Goal: Task Accomplishment & Management: Manage account settings

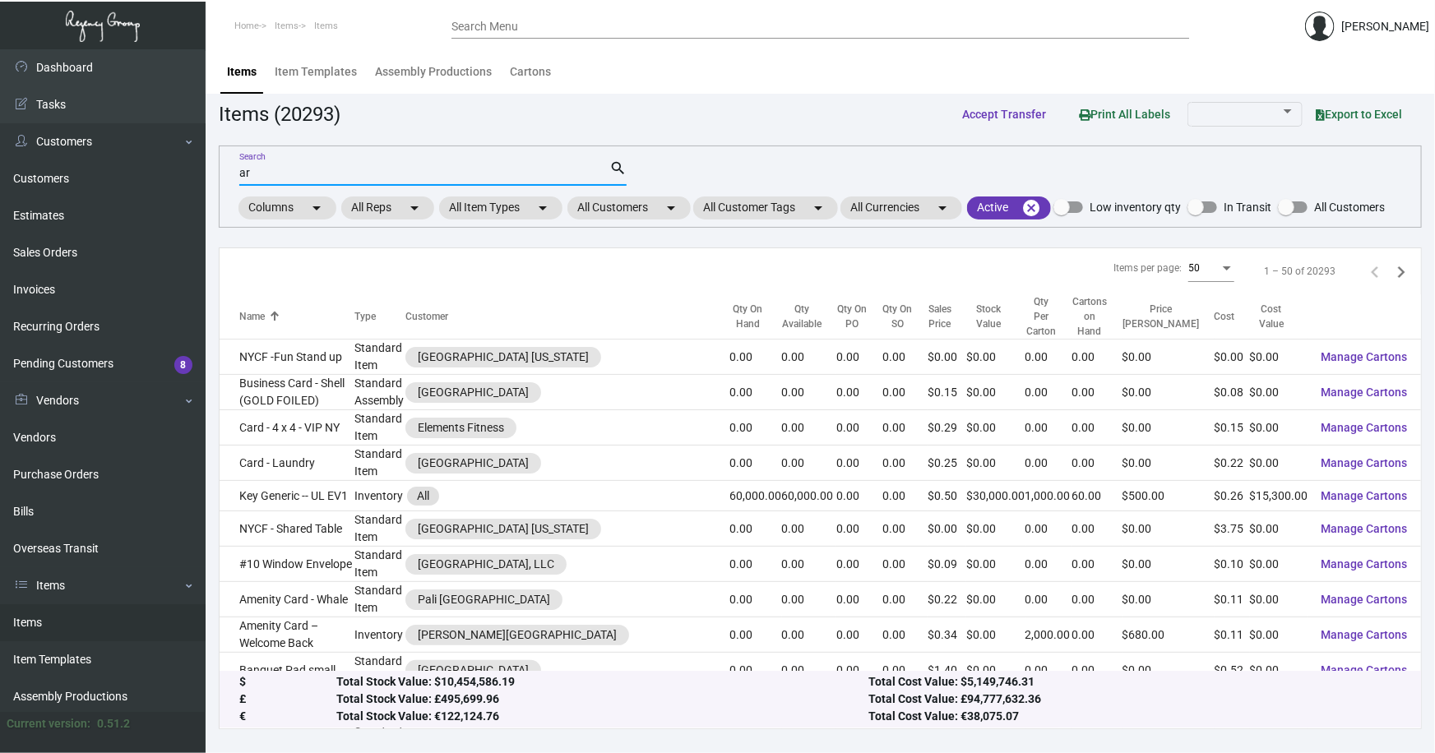
scroll to position [151, 0]
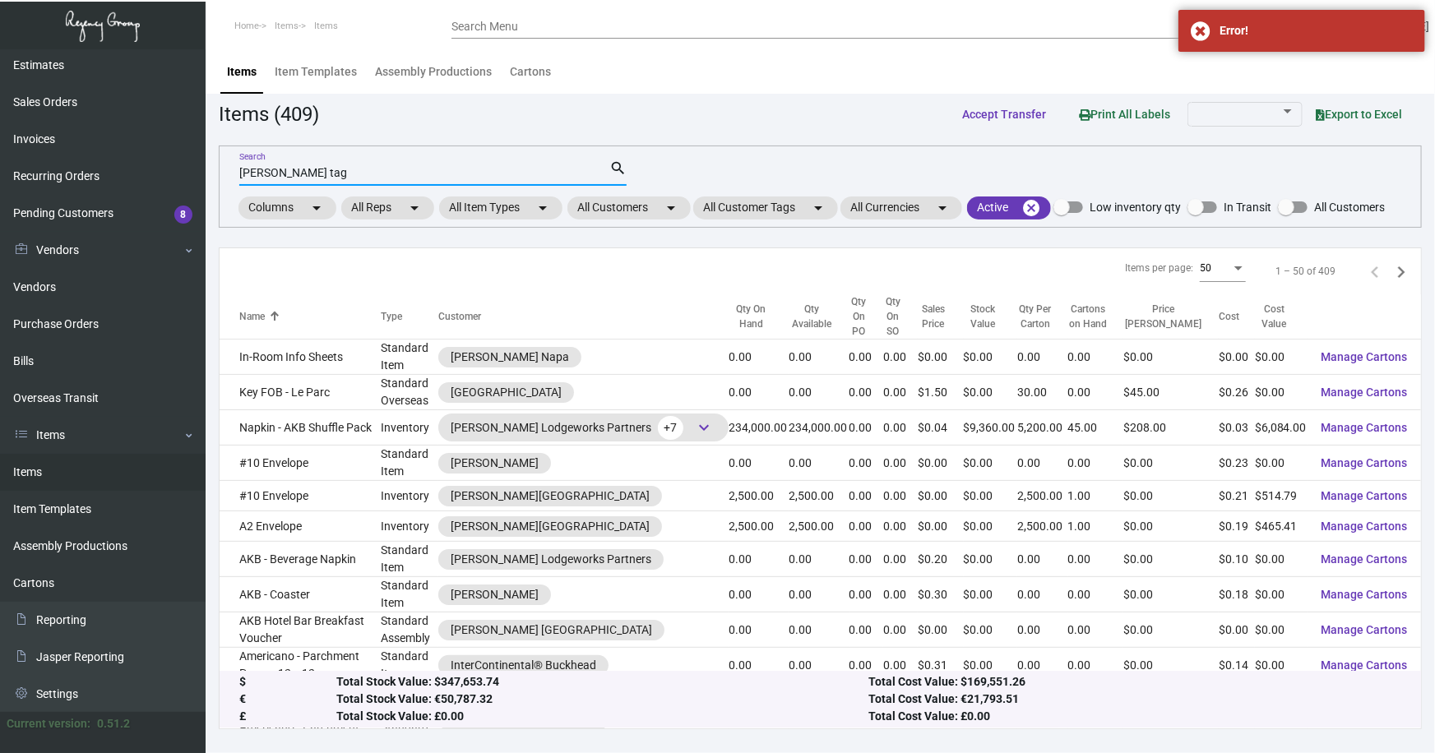
type input "[PERSON_NAME] tag"
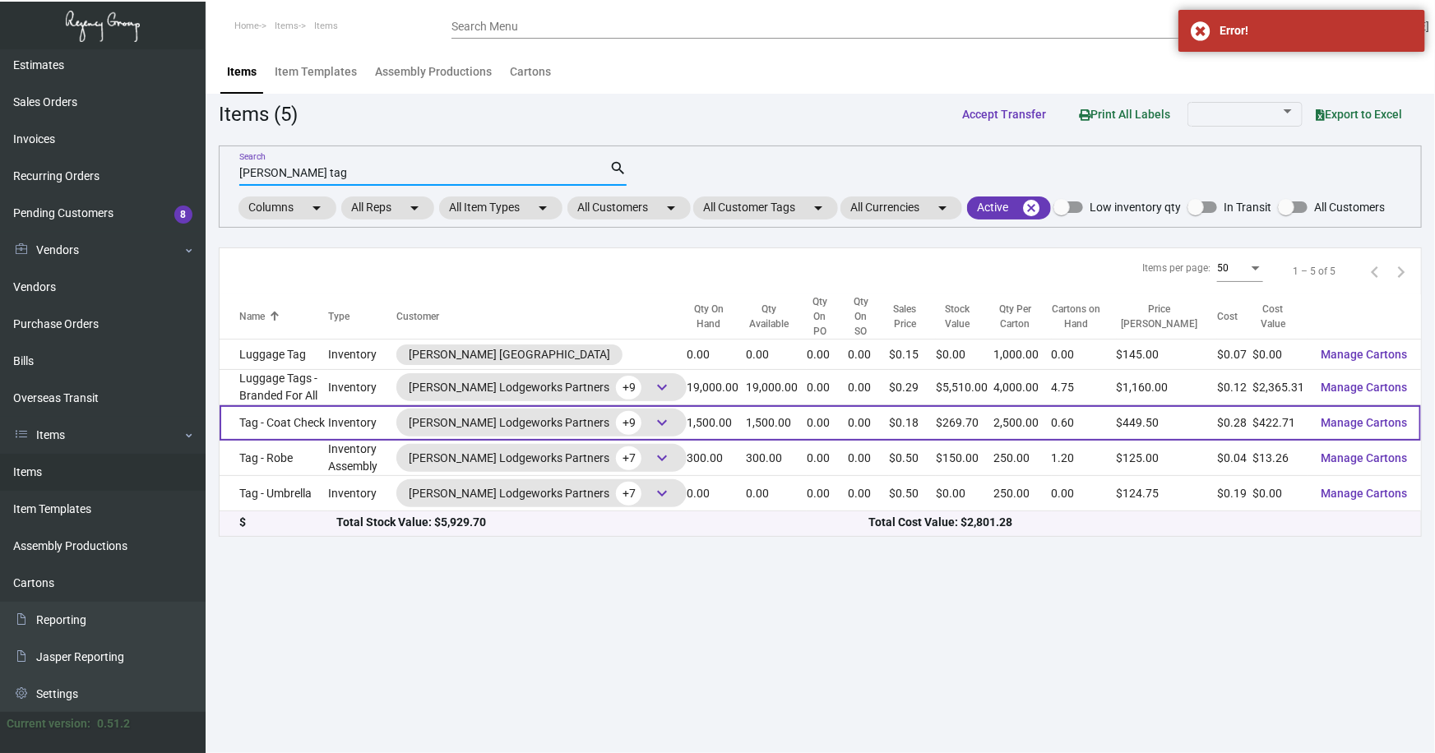
click at [274, 411] on td "Tag - Coat Check" at bounding box center [274, 423] width 109 height 35
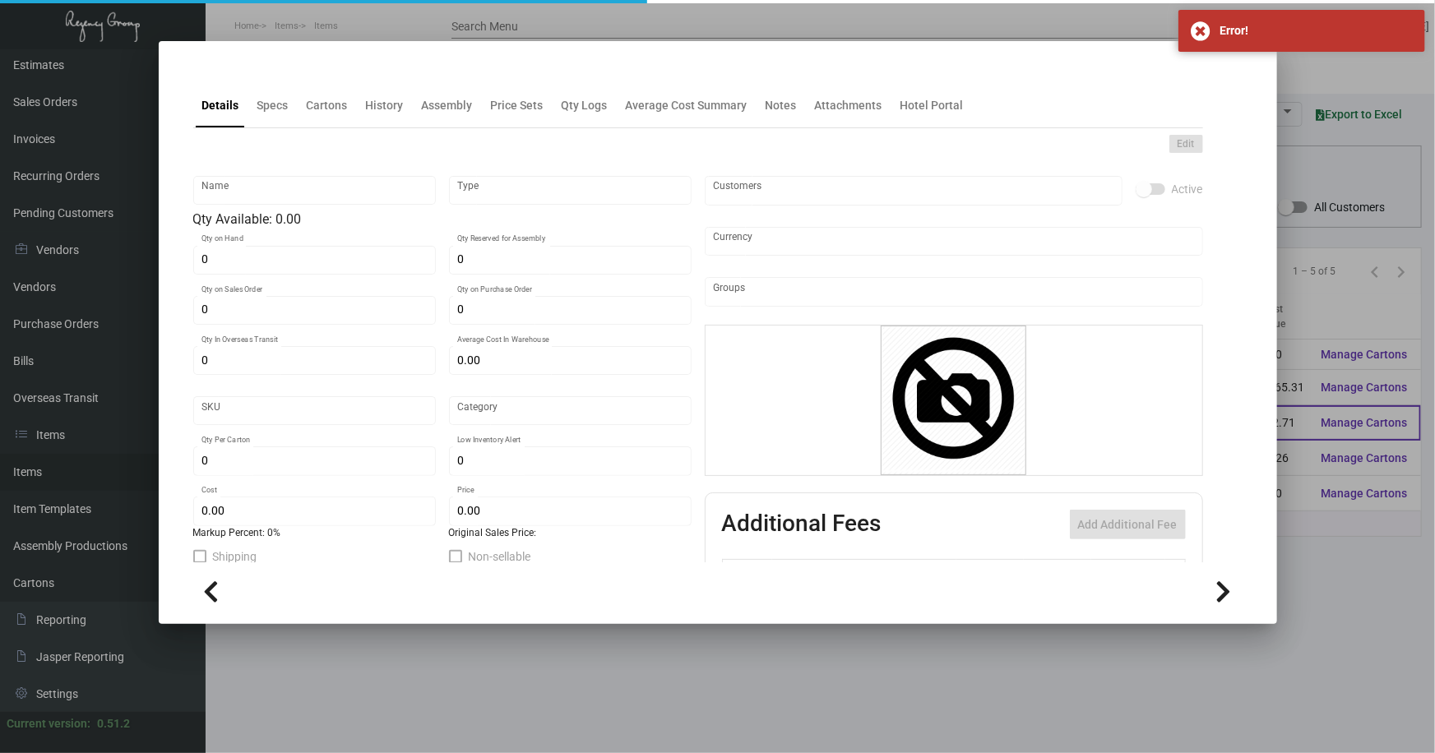
type input "Tag - Coat Check"
type input "Inventory"
type input "1,500"
type input "$ 0.46968"
type input "350"
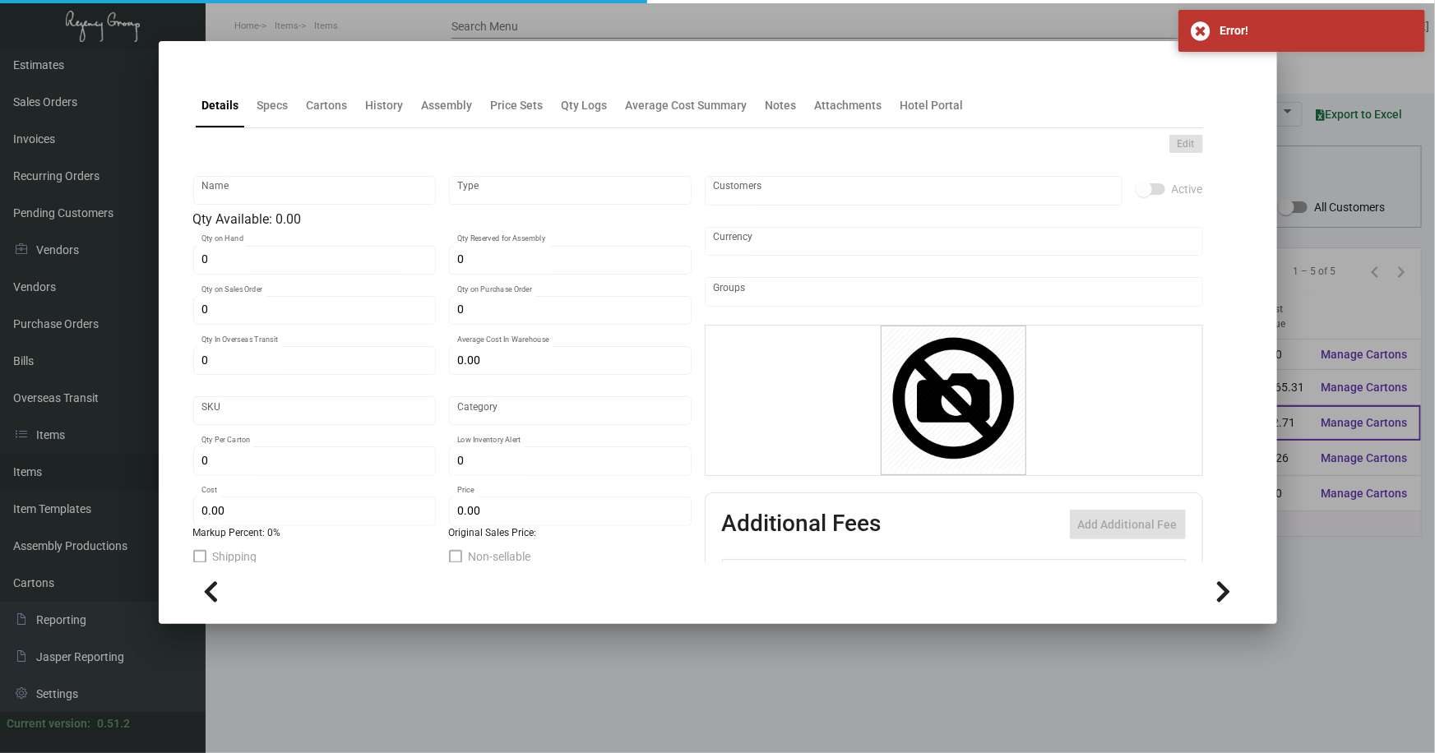
type input "Standard"
type input "2,500"
type input "500"
type input "$ 0.28181"
type input "$ 0.1798"
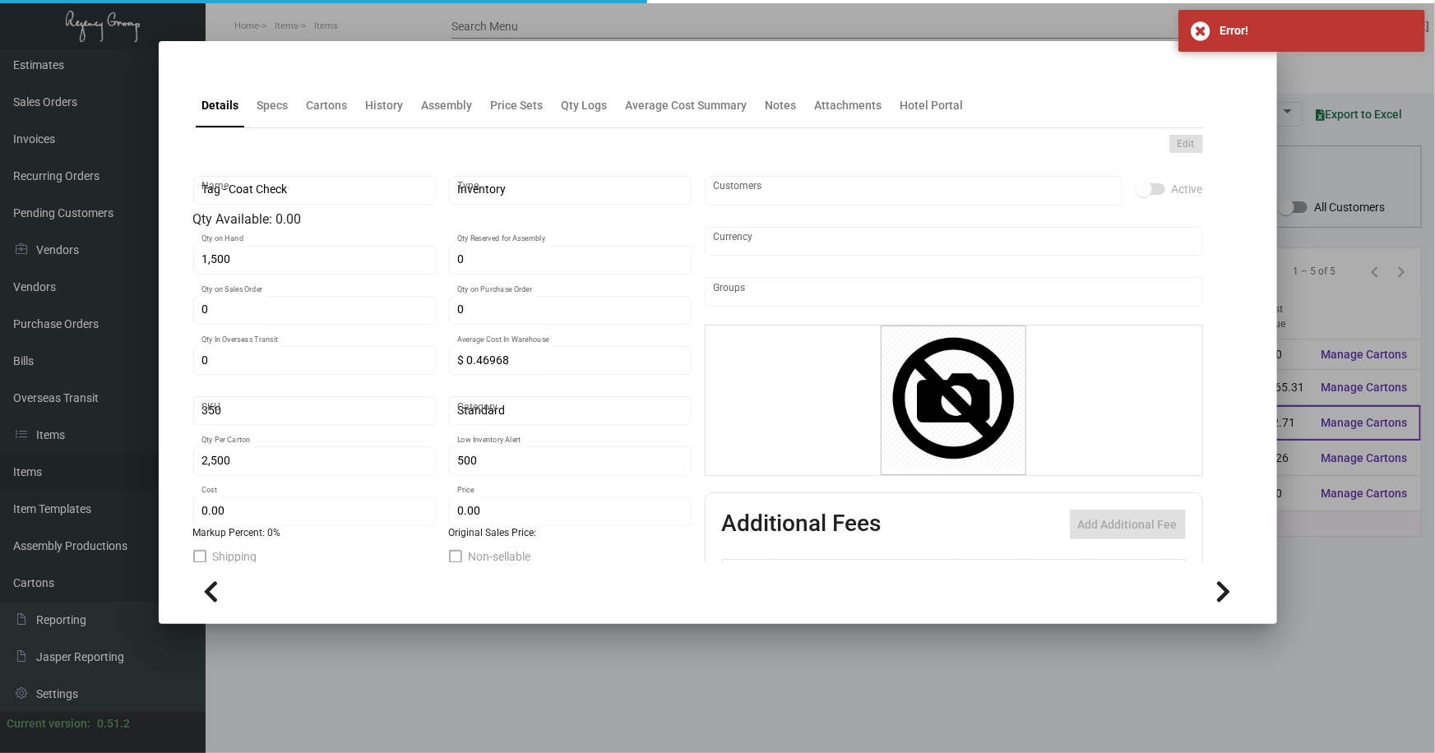
type textarea "Coat Check Tag: CSU 13pt white stock; Printing 2/0 (yellow border); Numbering; …"
type textarea "Coat Check Tag: 13pt white stock Printing 2/0 (yellow border); Numbering;"
checkbox input "true"
type input "United States Dollar $"
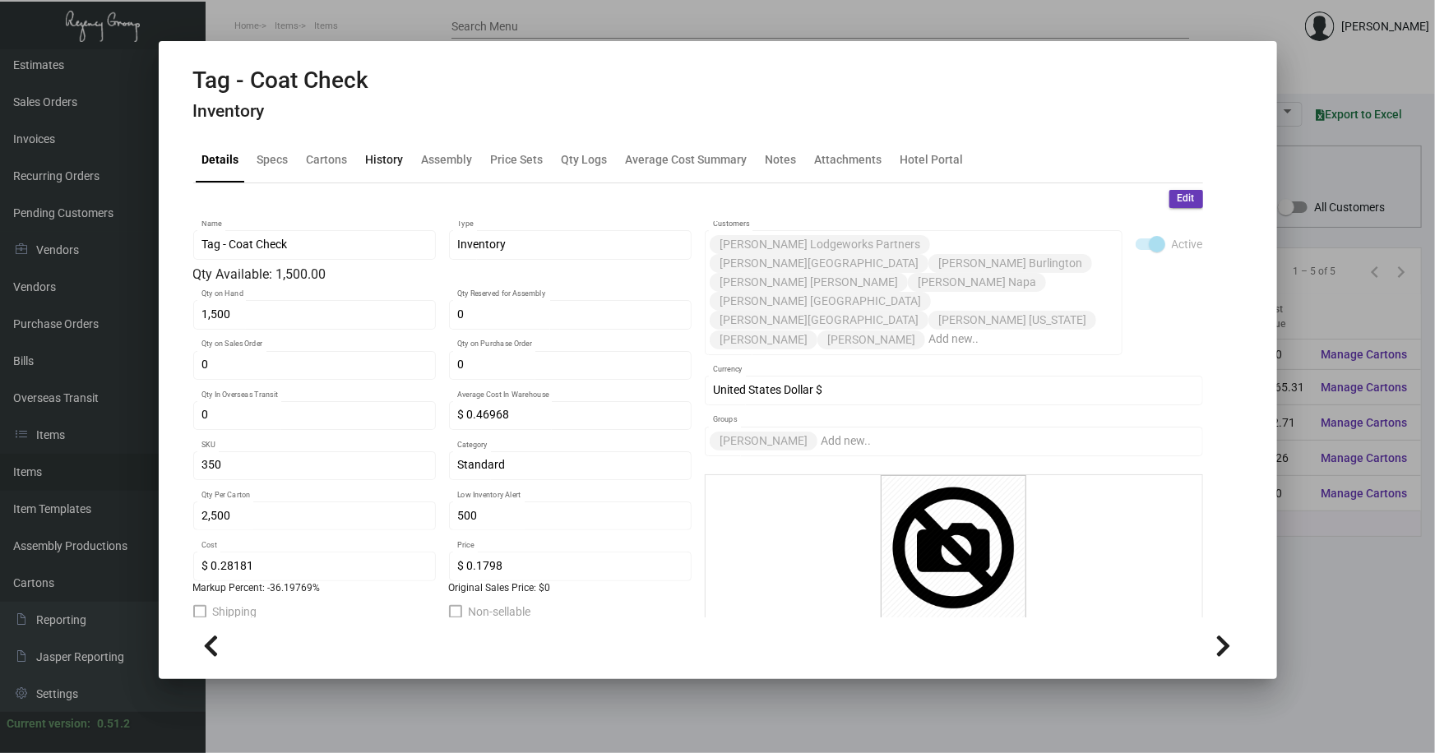
click at [374, 169] on div "History" at bounding box center [384, 160] width 51 height 39
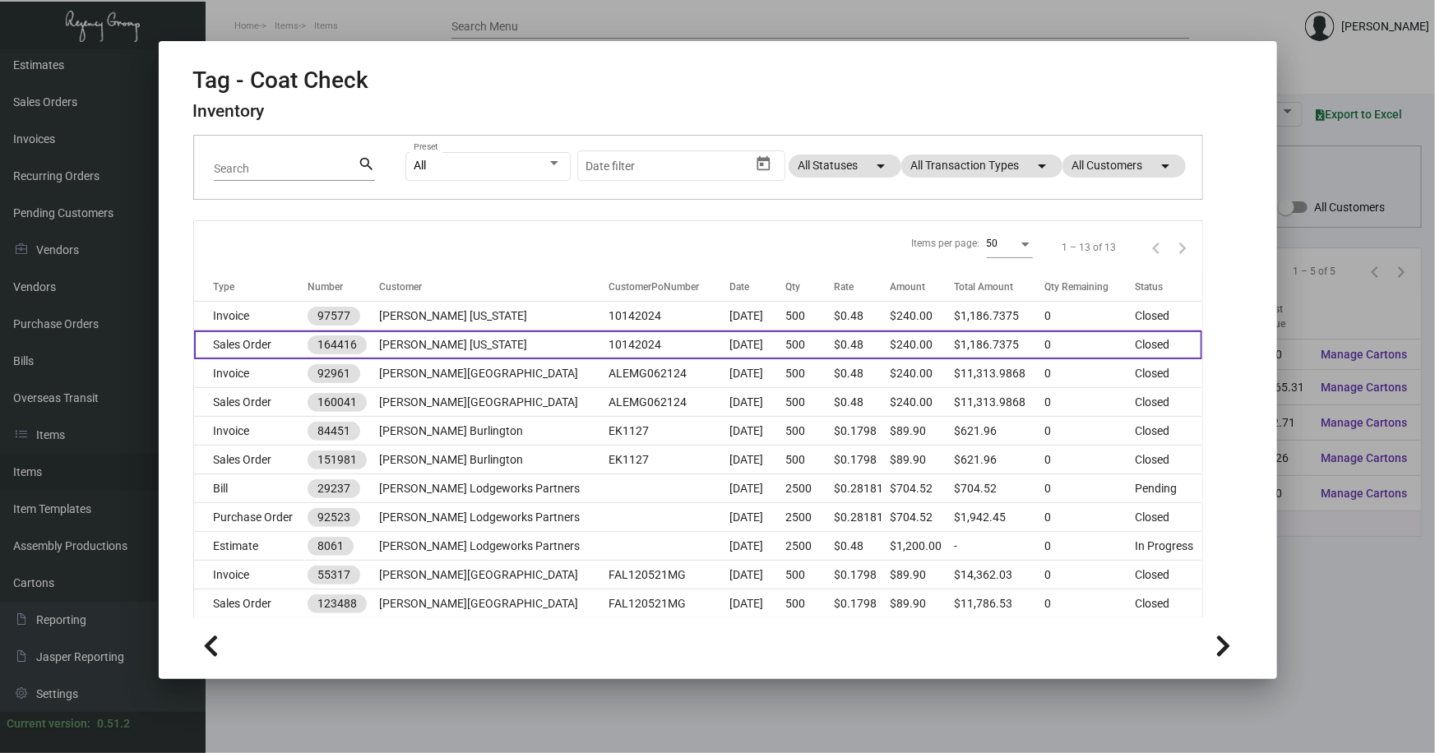
scroll to position [149, 0]
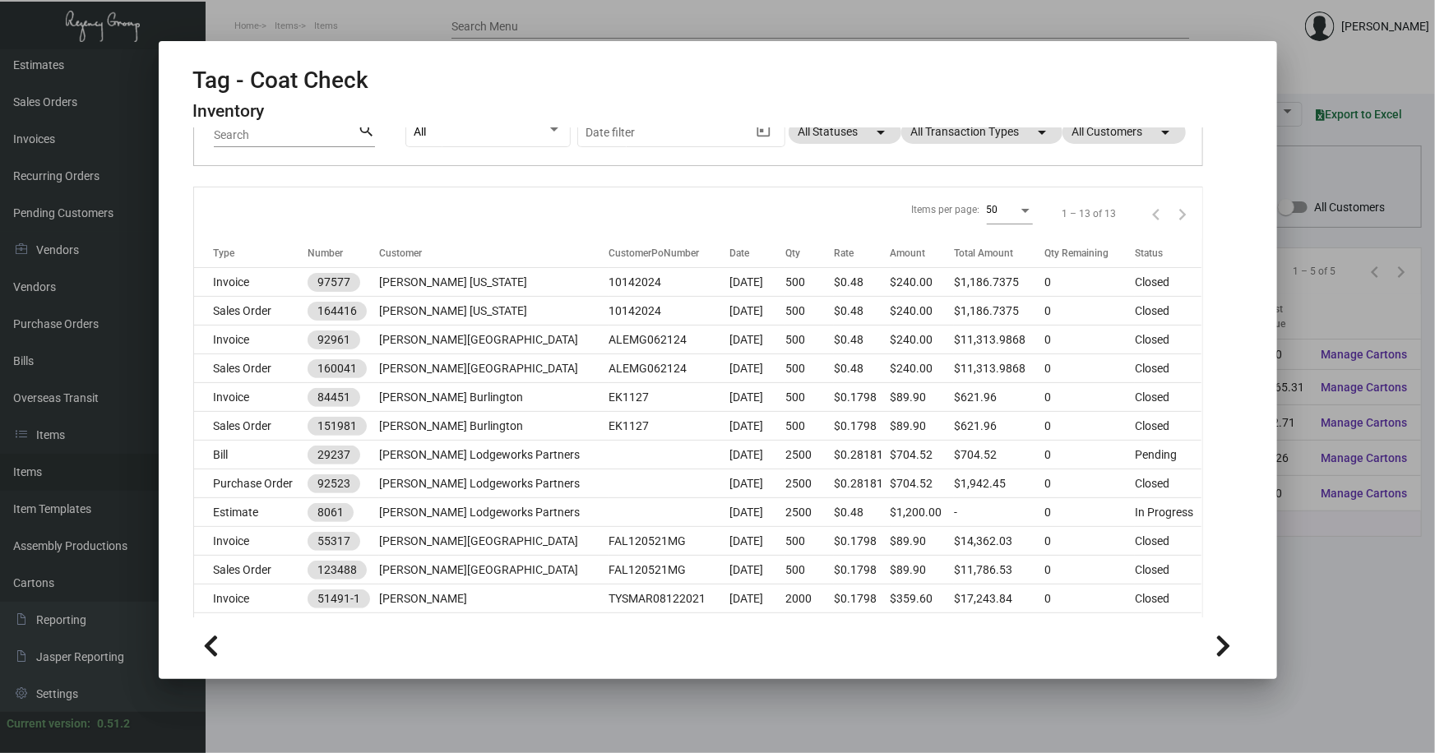
click at [1355, 591] on div at bounding box center [717, 376] width 1435 height 753
